Goal: Navigation & Orientation: Find specific page/section

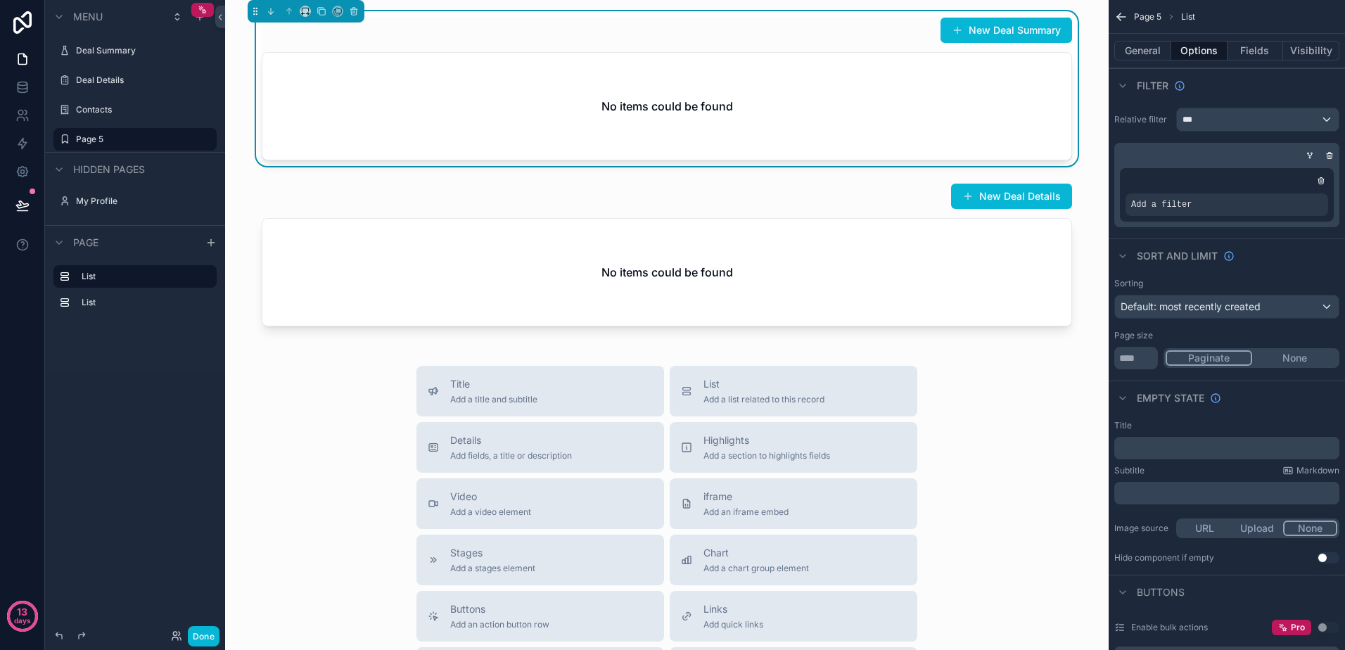
click at [563, 109] on div "No items could be found" at bounding box center [666, 106] width 809 height 107
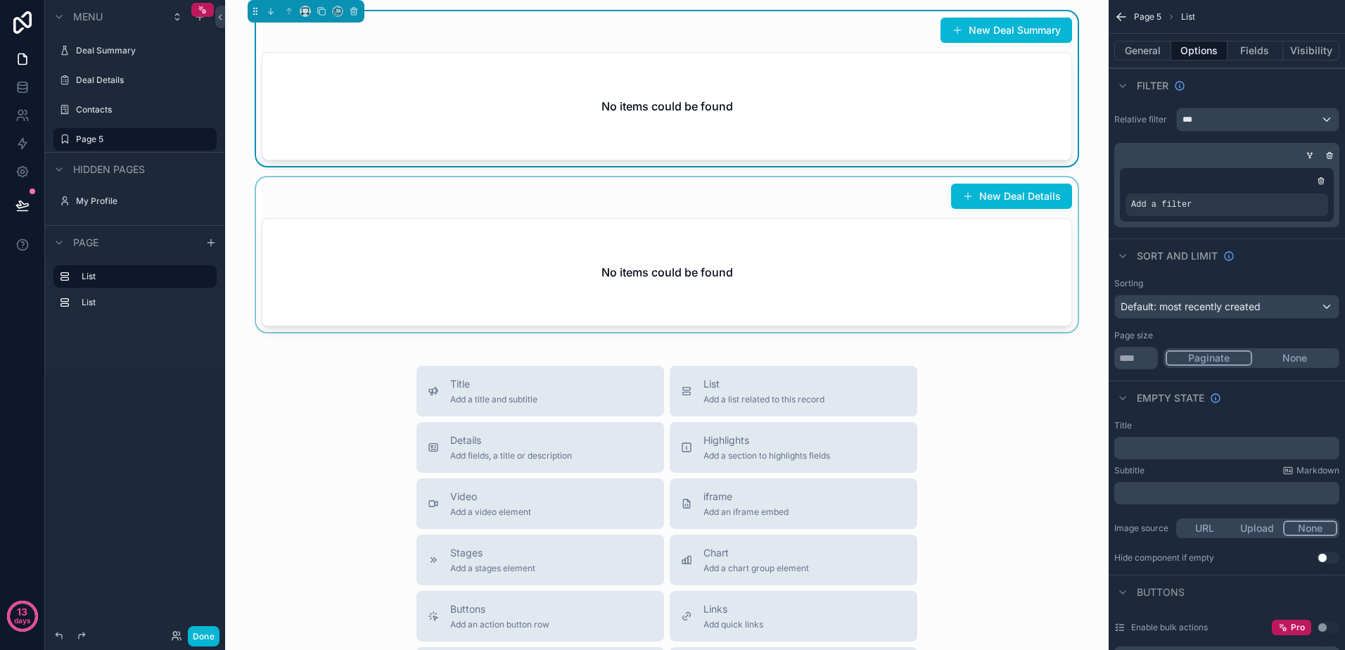
click at [521, 264] on div "scrollable content" at bounding box center [666, 254] width 861 height 155
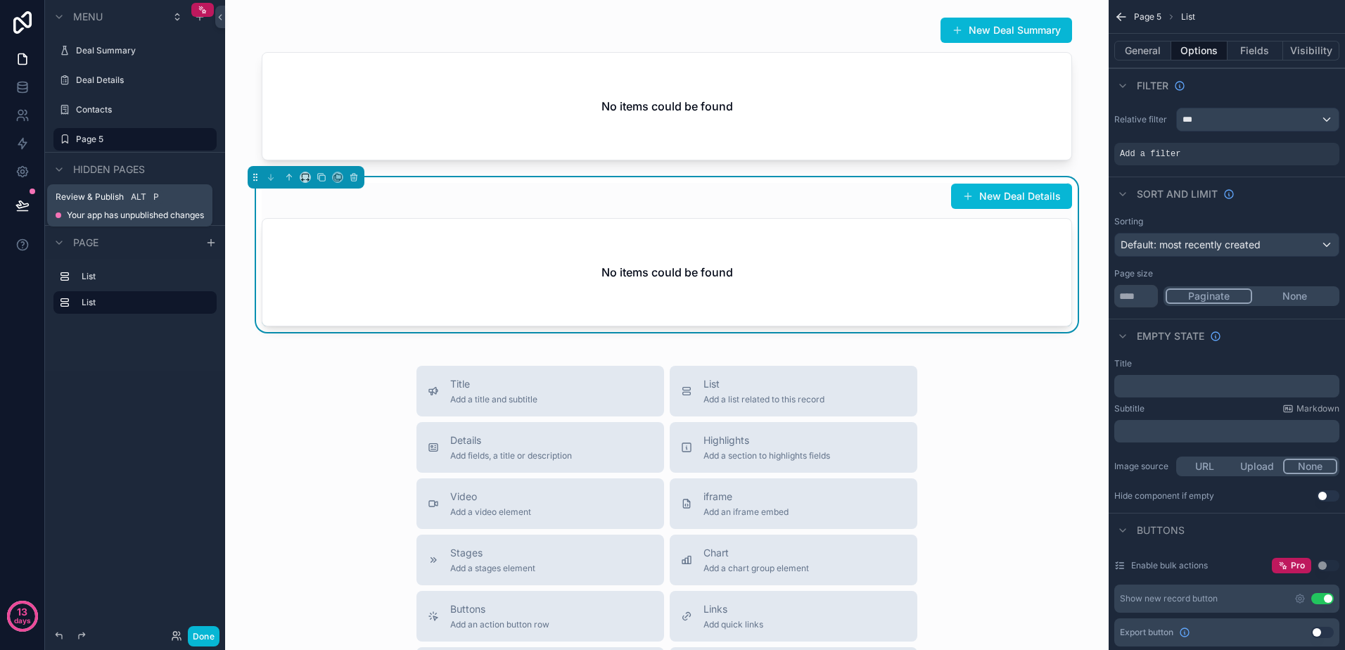
click at [32, 210] on button at bounding box center [22, 205] width 31 height 39
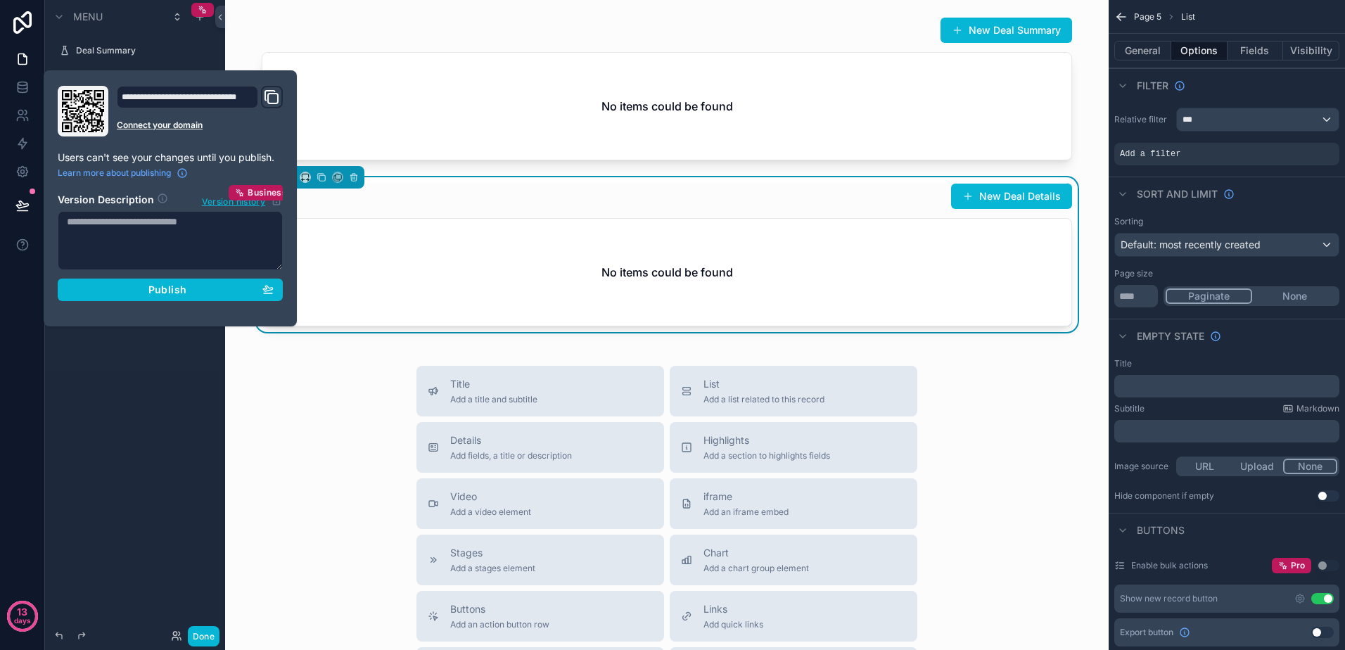
click at [183, 301] on div "**********" at bounding box center [170, 198] width 236 height 225
click at [182, 295] on span "Publish" at bounding box center [167, 289] width 38 height 13
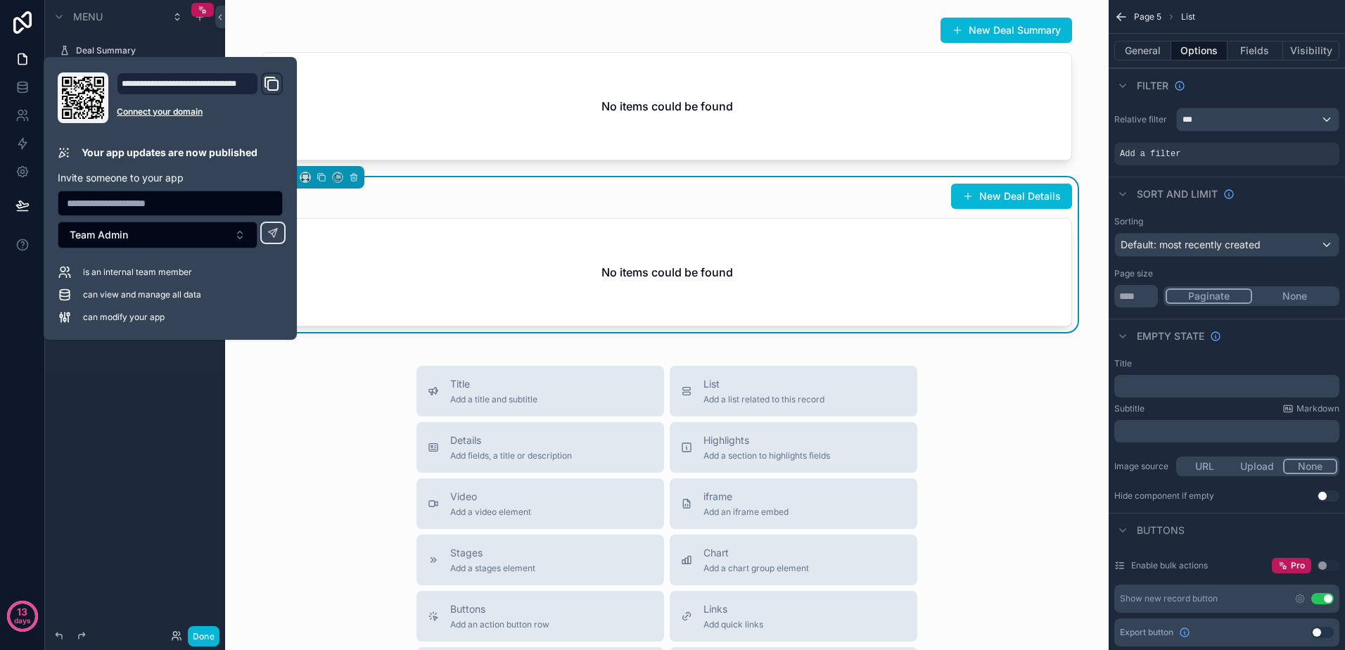
click at [272, 89] on icon "Domain and Custom Link" at bounding box center [271, 83] width 17 height 17
click at [1002, 411] on div "Title Add a title and subtitle List Add a list related to this record Details A…" at bounding box center [666, 616] width 861 height 501
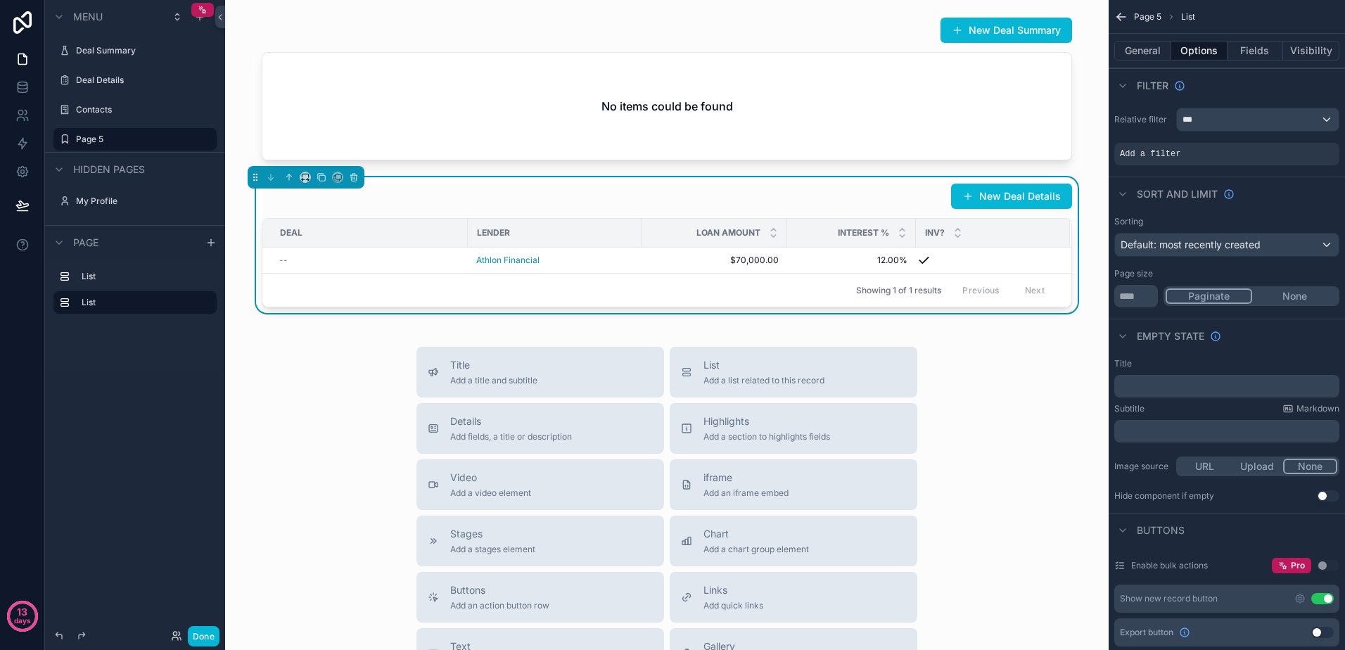
click at [987, 478] on div "Title Add a title and subtitle List Add a list related to this record Details A…" at bounding box center [666, 597] width 861 height 501
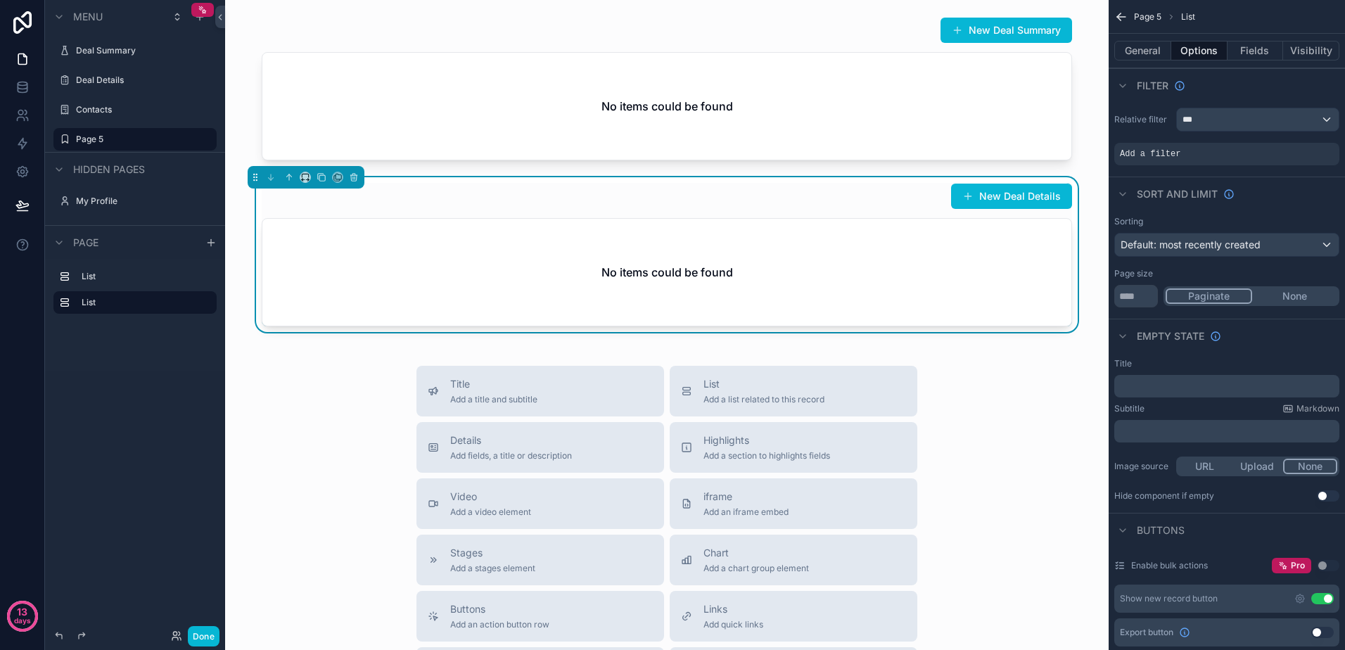
click at [984, 494] on div "Title Add a title and subtitle List Add a list related to this record Details A…" at bounding box center [666, 616] width 861 height 501
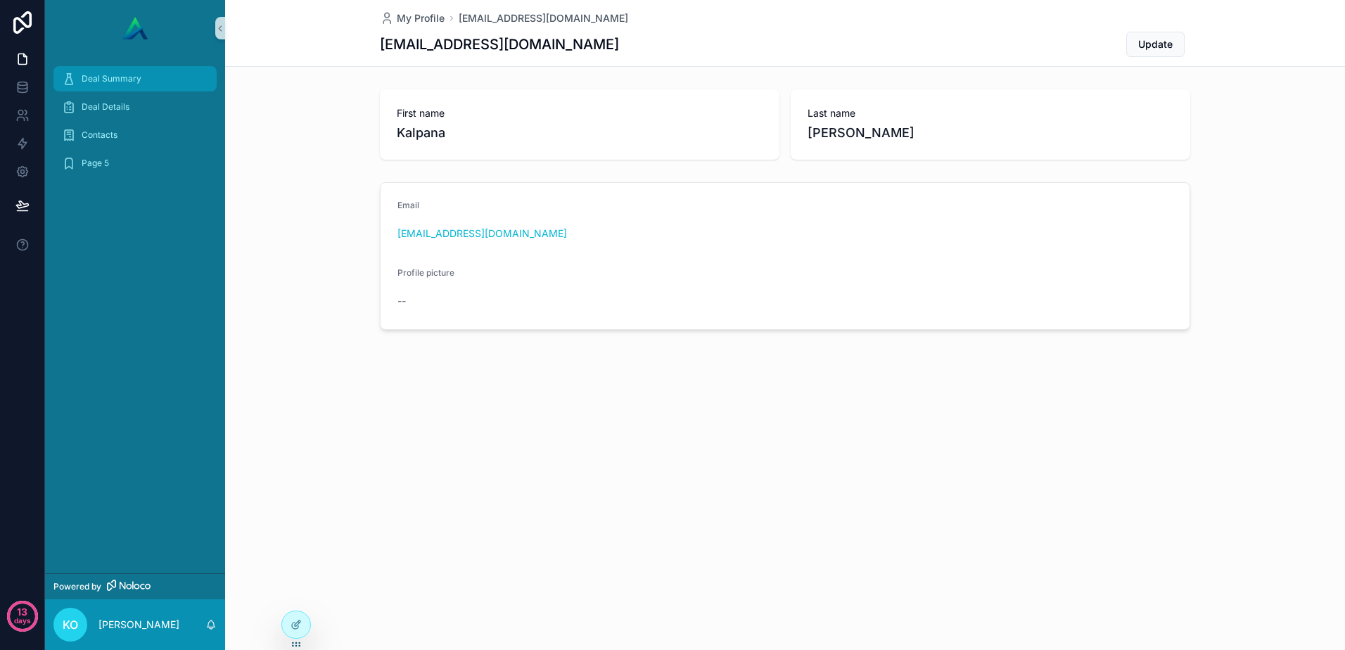
click at [101, 77] on span "Deal Summary" at bounding box center [112, 78] width 60 height 11
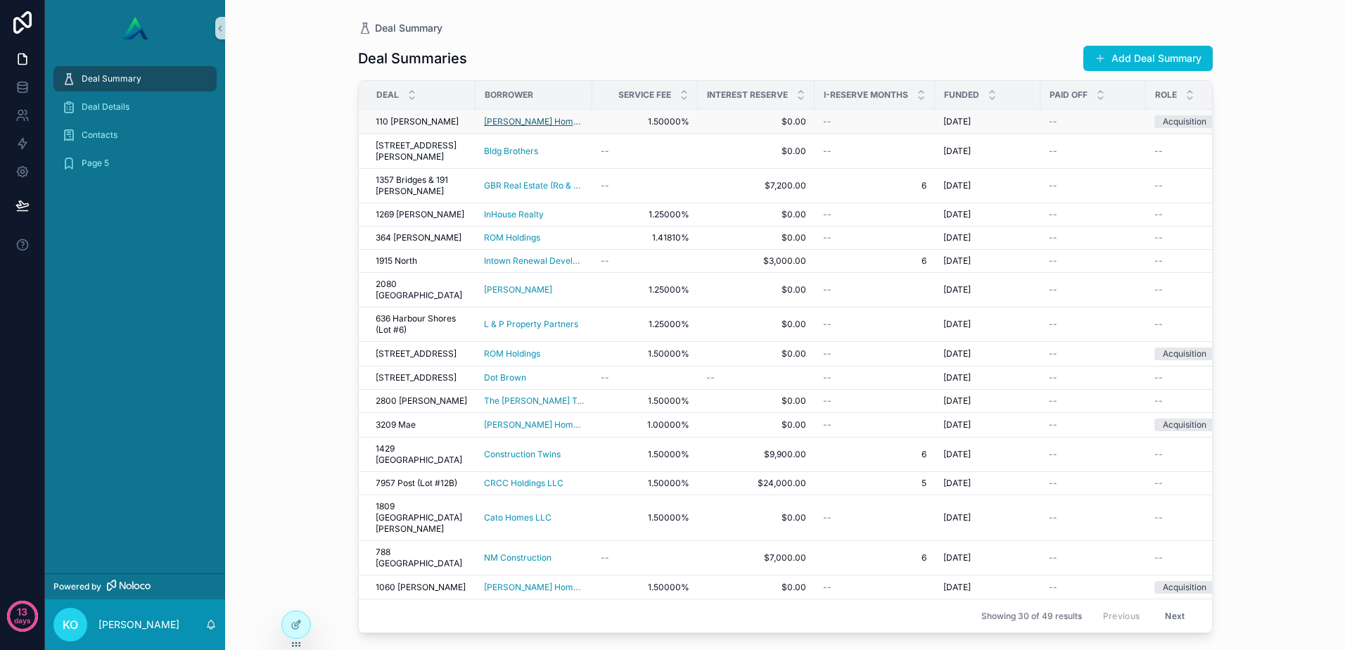
click at [513, 127] on span "Liam Homes Holdings" at bounding box center [534, 121] width 100 height 11
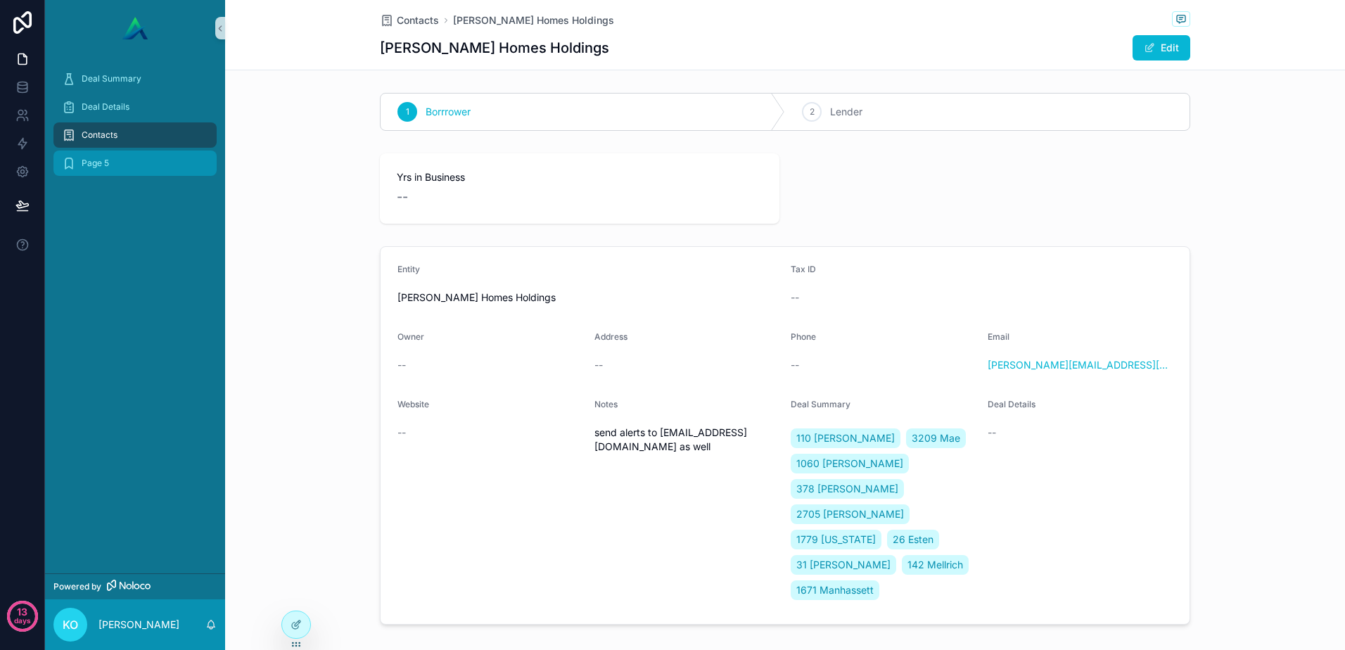
click at [117, 160] on div "Page 5" at bounding box center [135, 163] width 146 height 23
